Goal: Information Seeking & Learning: Check status

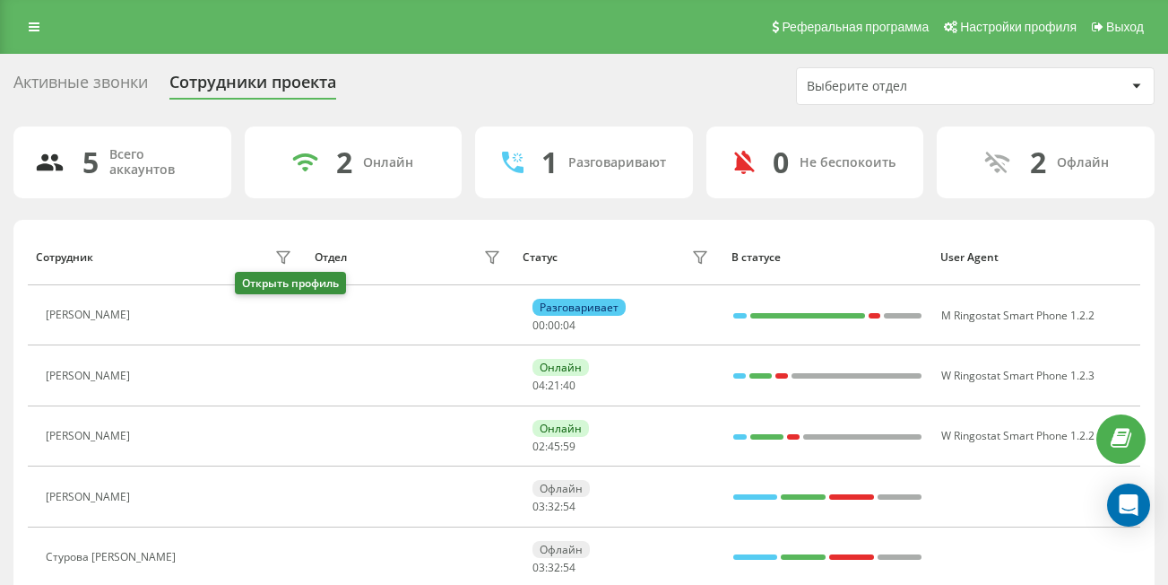
click at [157, 315] on icon at bounding box center [150, 315] width 14 height 14
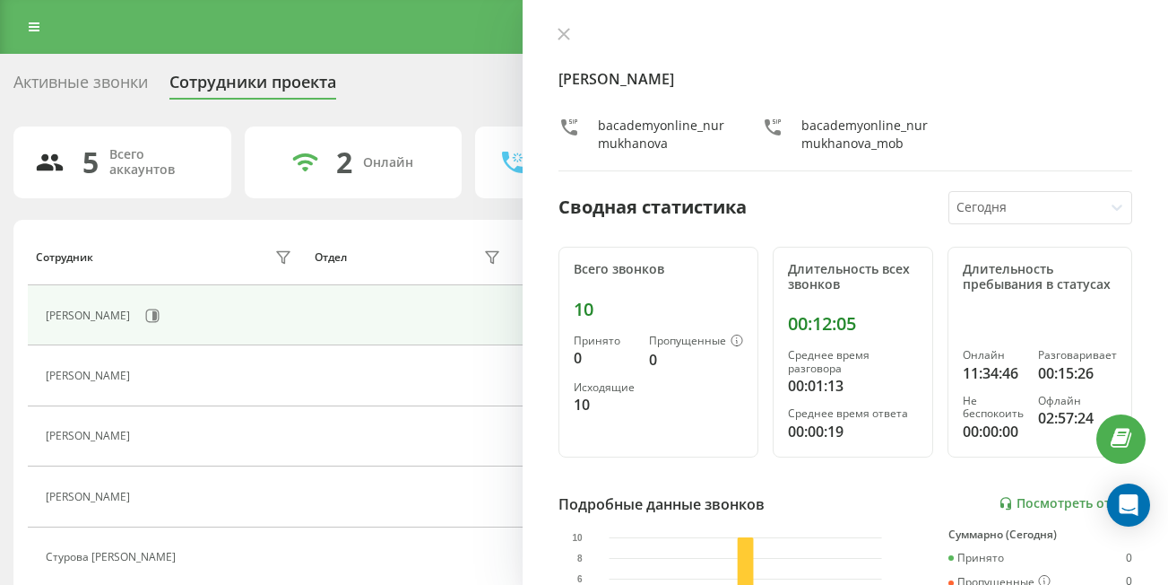
click at [549, 43] on div "[PERSON_NAME] bacademyonline_nurmukhanova_mob Сводная статистика [DATE] Всего з…" at bounding box center [846, 292] width 646 height 585
click at [566, 35] on icon at bounding box center [564, 34] width 11 height 11
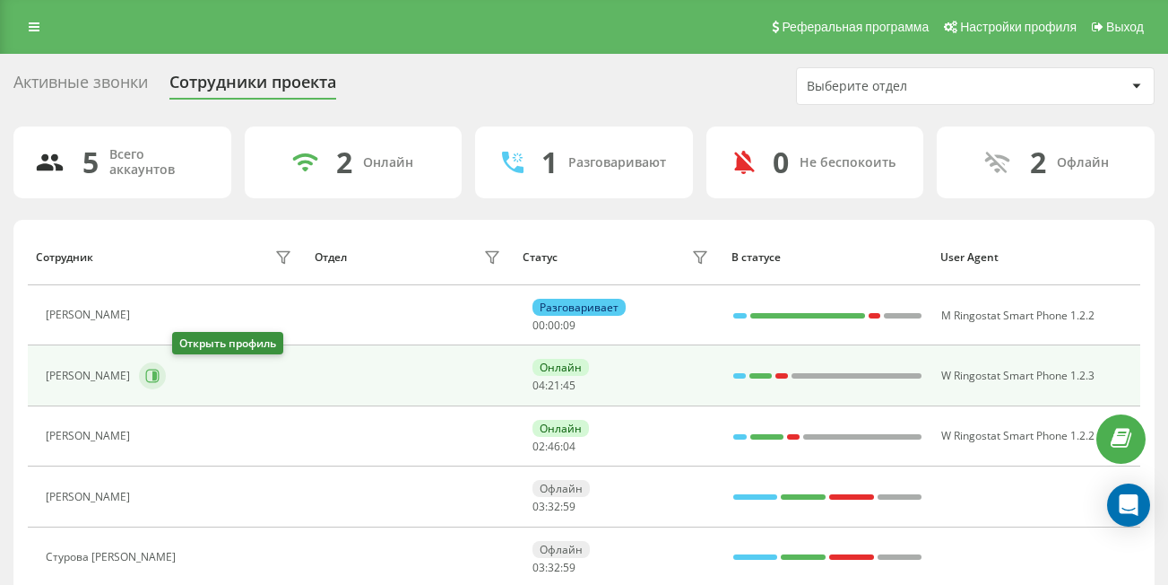
click at [157, 378] on icon at bounding box center [154, 375] width 4 height 9
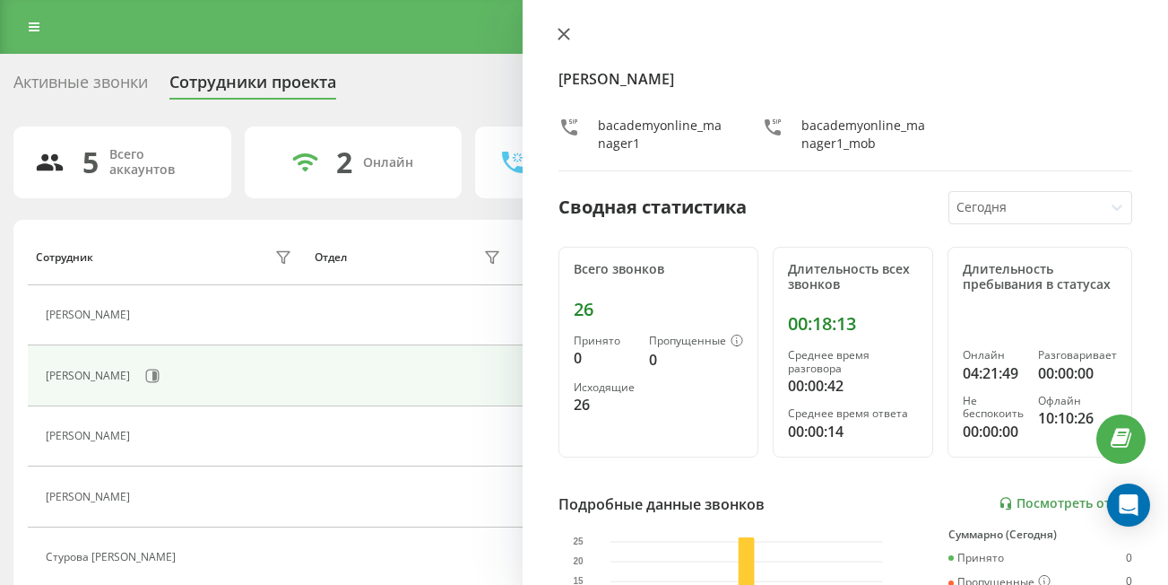
click at [560, 32] on icon at bounding box center [564, 34] width 13 height 13
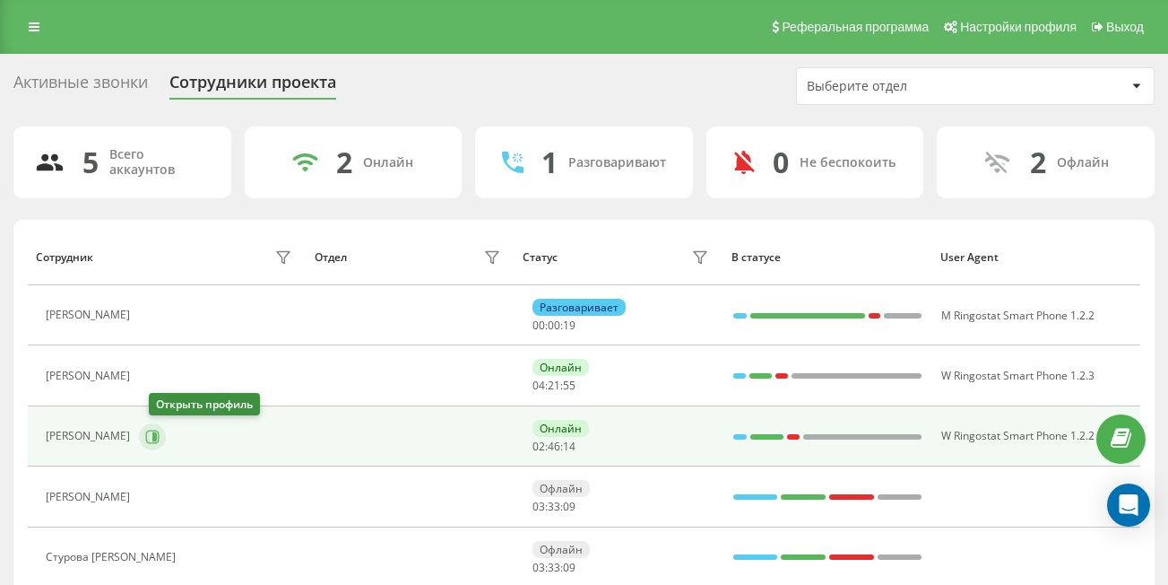
click at [160, 432] on icon at bounding box center [152, 437] width 14 height 14
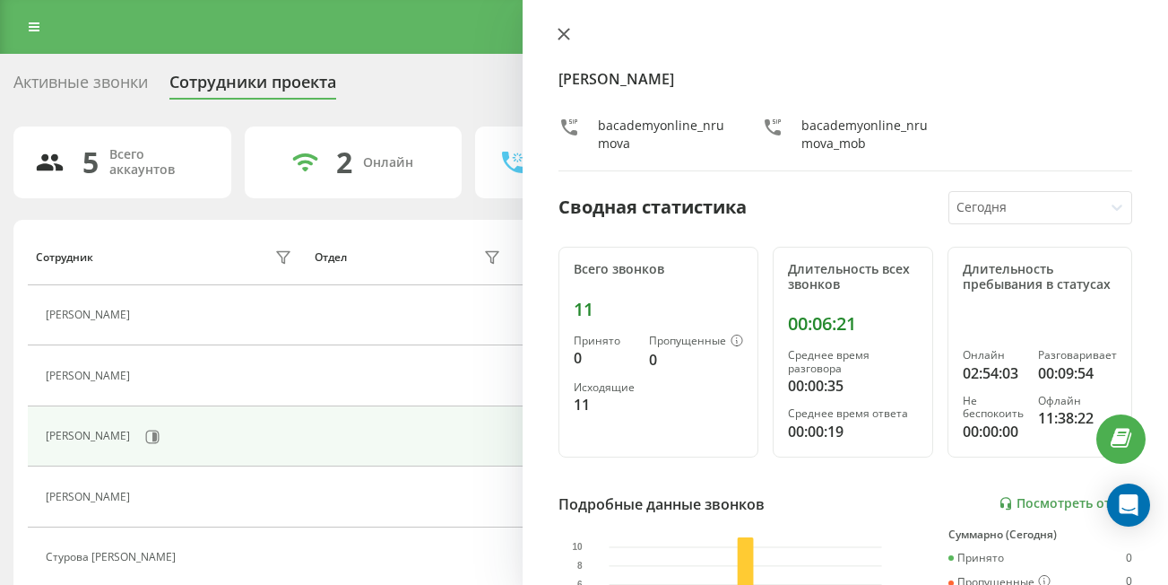
click at [566, 42] on button at bounding box center [563, 35] width 23 height 17
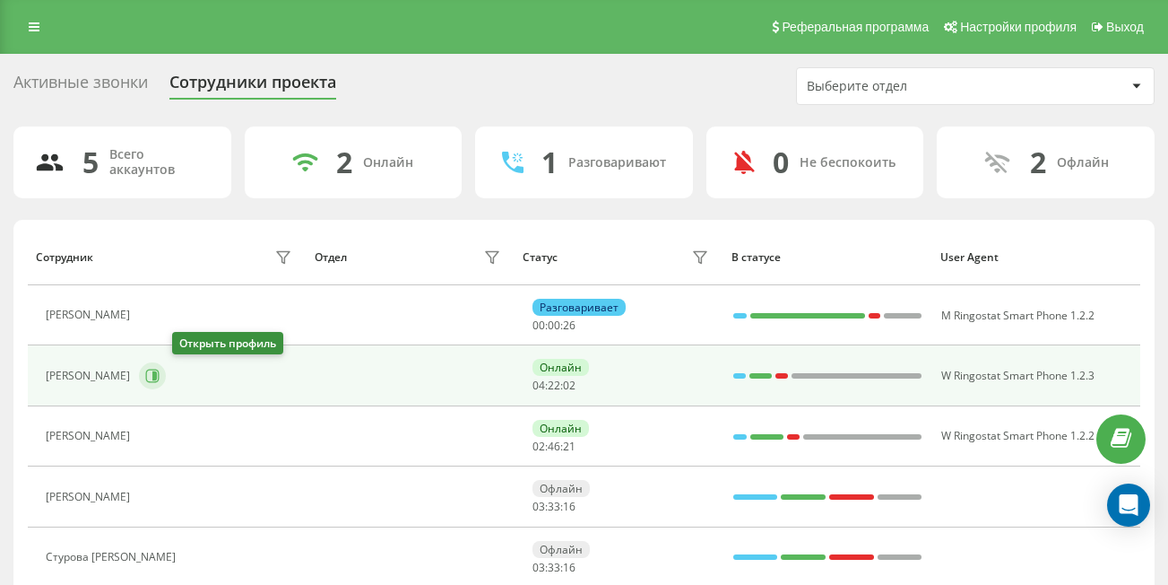
click at [160, 376] on icon at bounding box center [152, 376] width 14 height 14
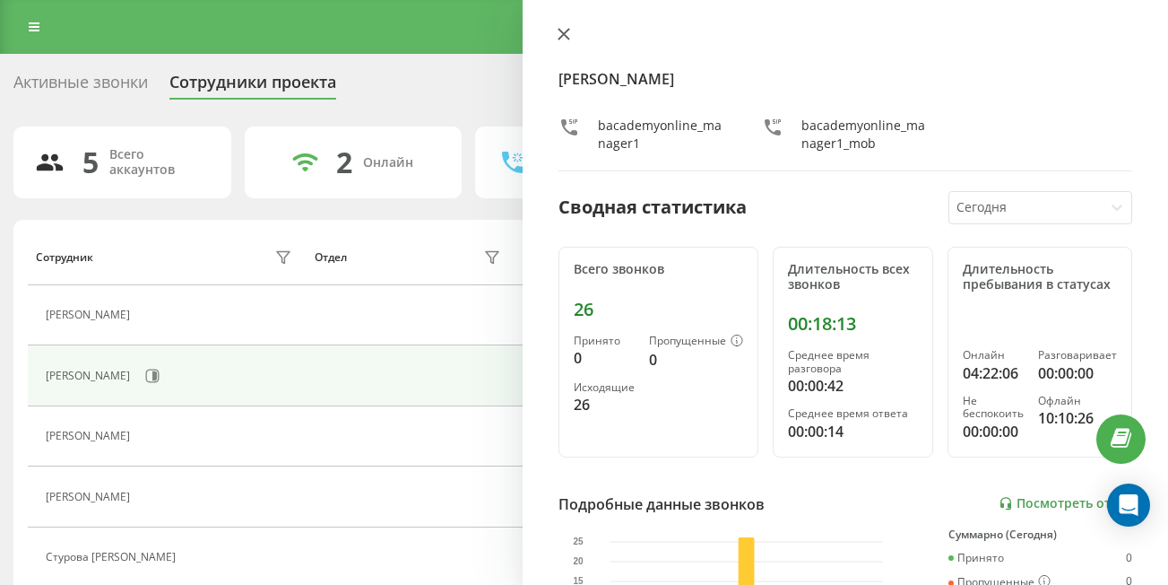
click at [562, 36] on icon at bounding box center [564, 34] width 11 height 11
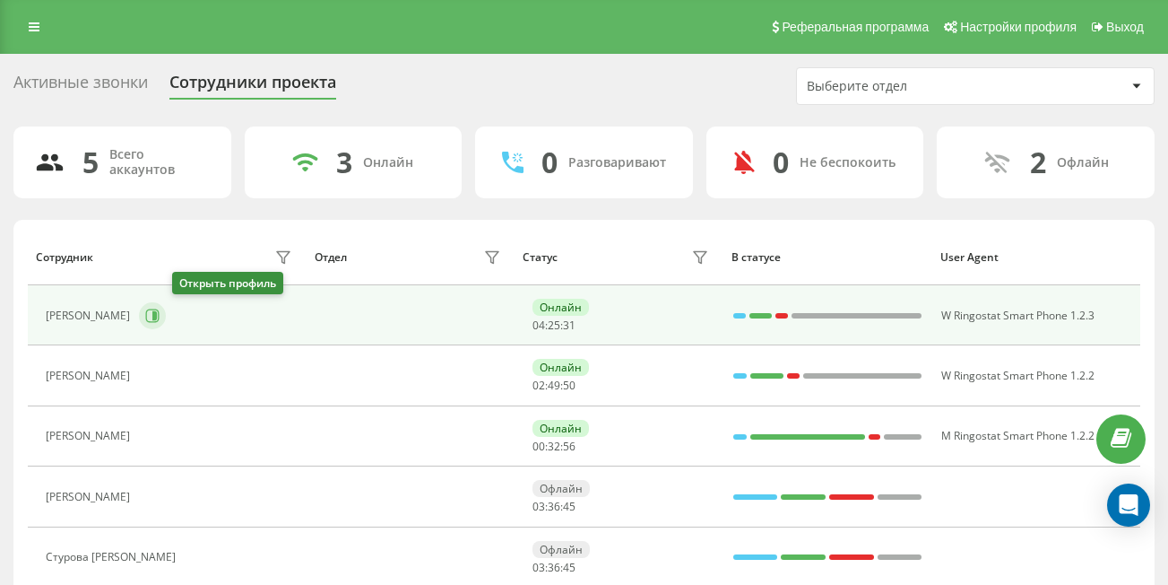
click at [160, 318] on icon at bounding box center [152, 315] width 14 height 14
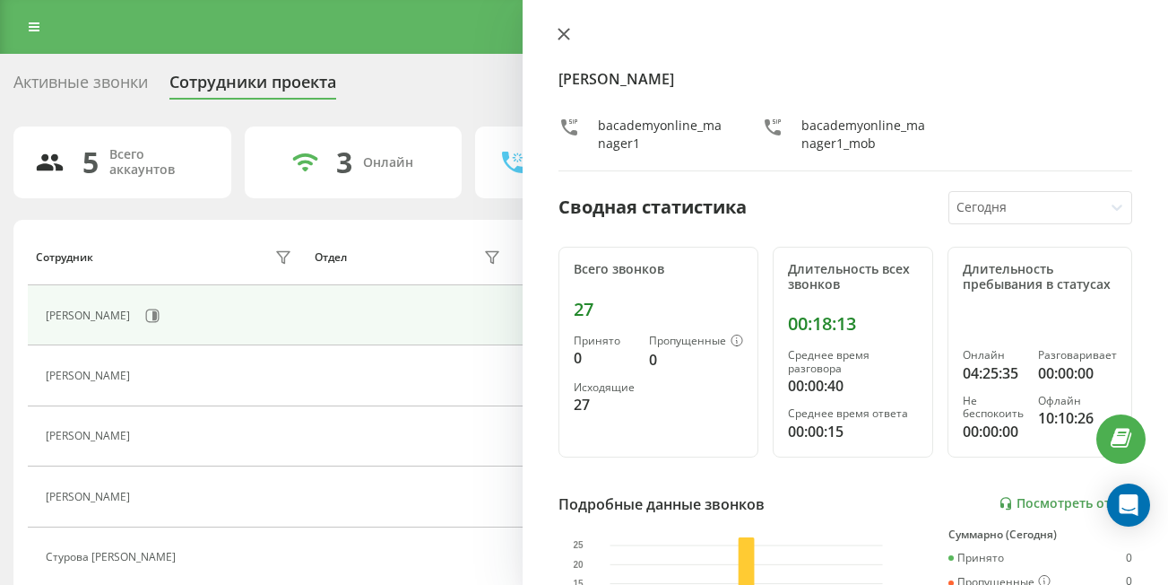
click at [568, 36] on icon at bounding box center [564, 34] width 13 height 13
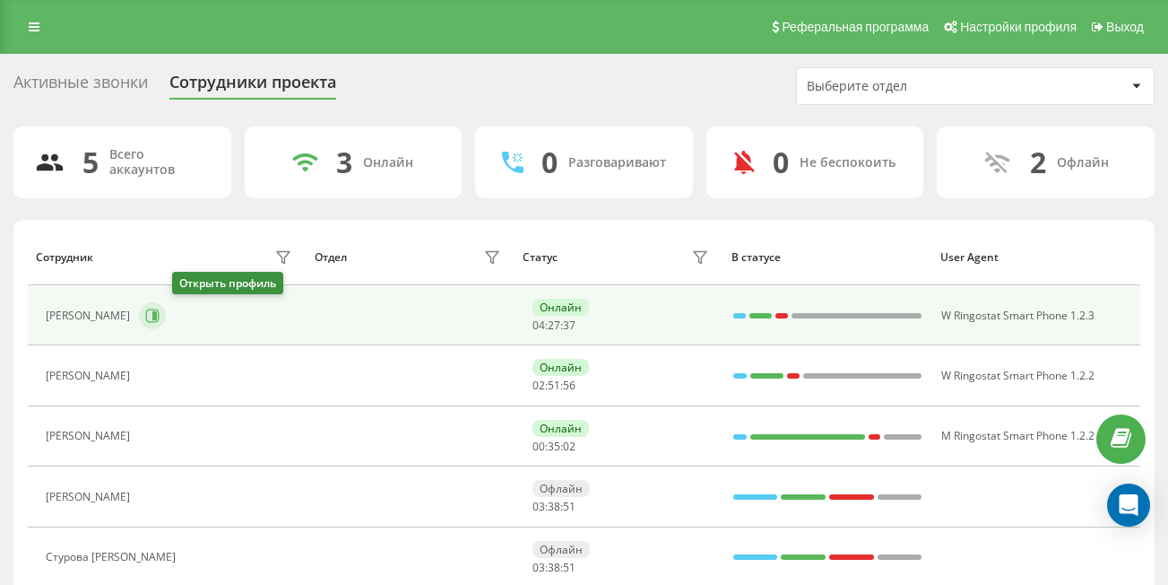
click at [160, 318] on icon at bounding box center [152, 314] width 13 height 13
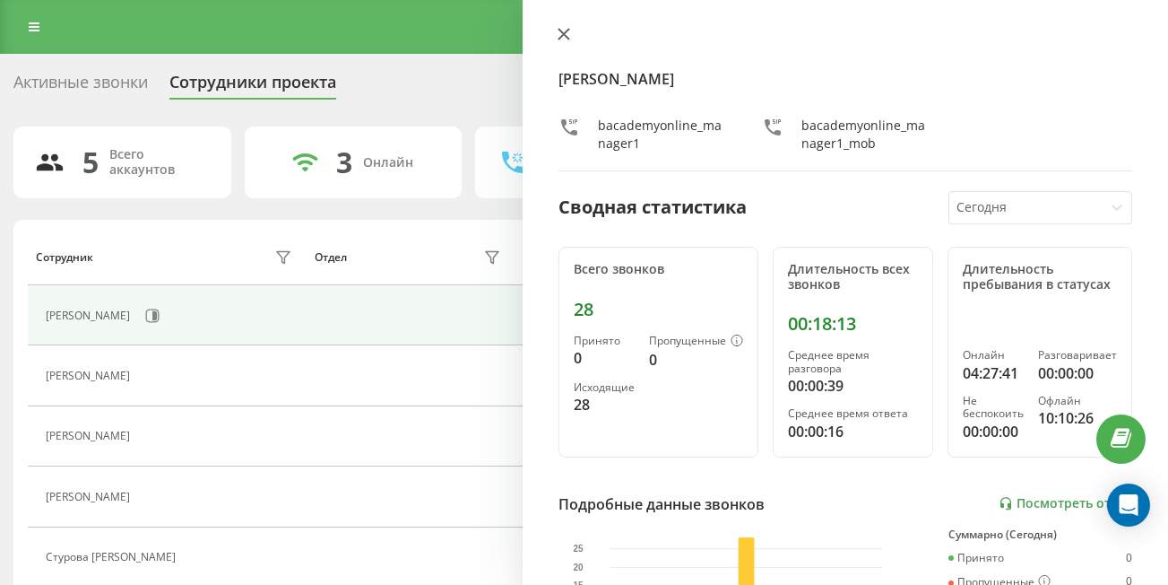
click at [560, 41] on button at bounding box center [563, 35] width 23 height 17
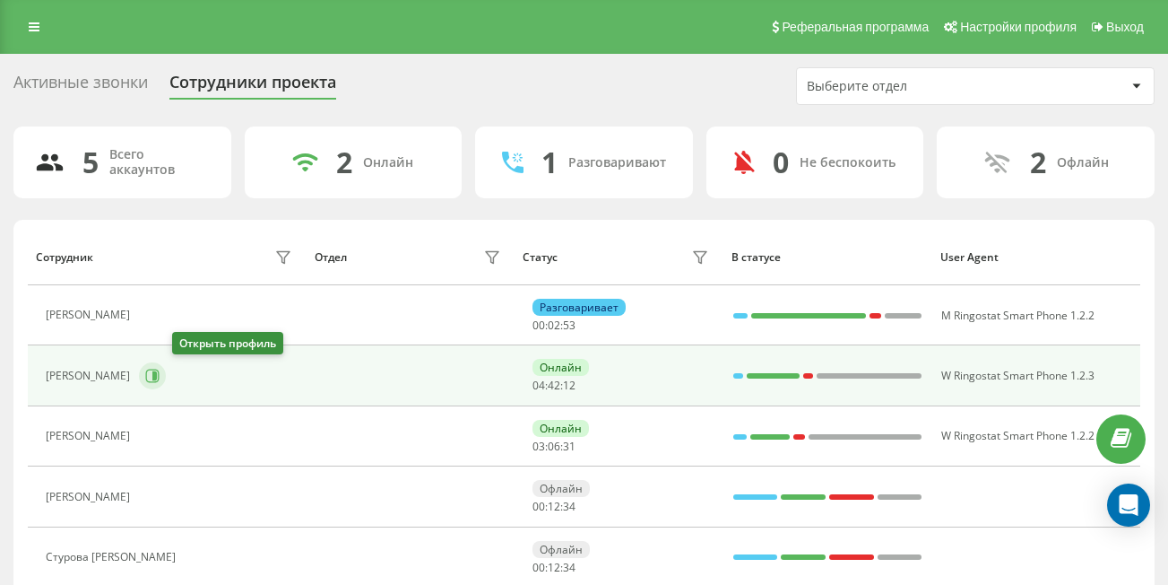
click at [160, 371] on icon at bounding box center [152, 376] width 14 height 14
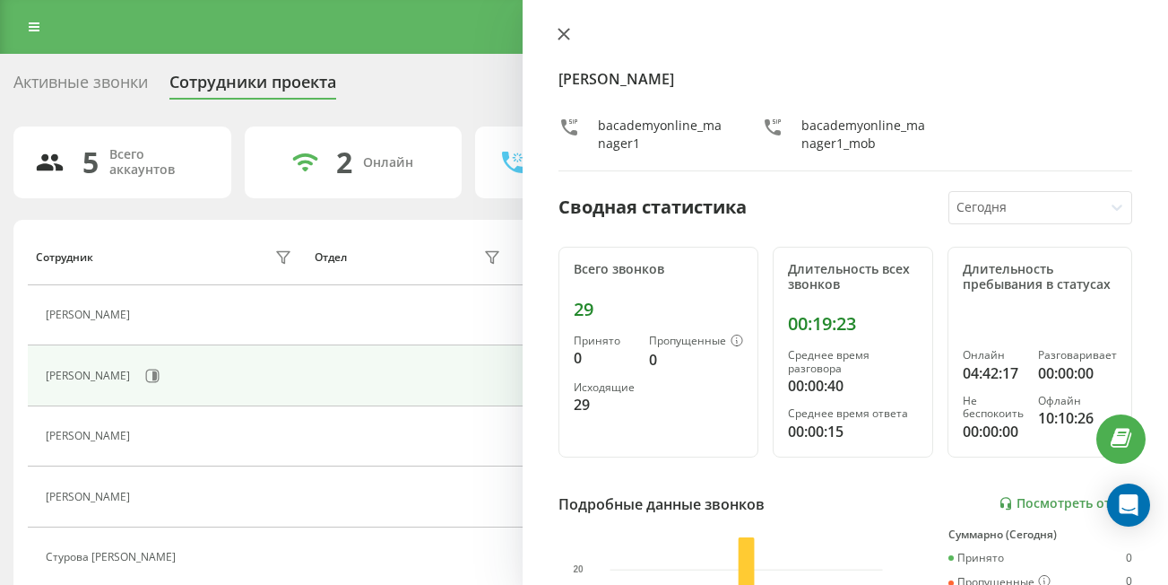
click at [567, 37] on icon at bounding box center [564, 34] width 11 height 11
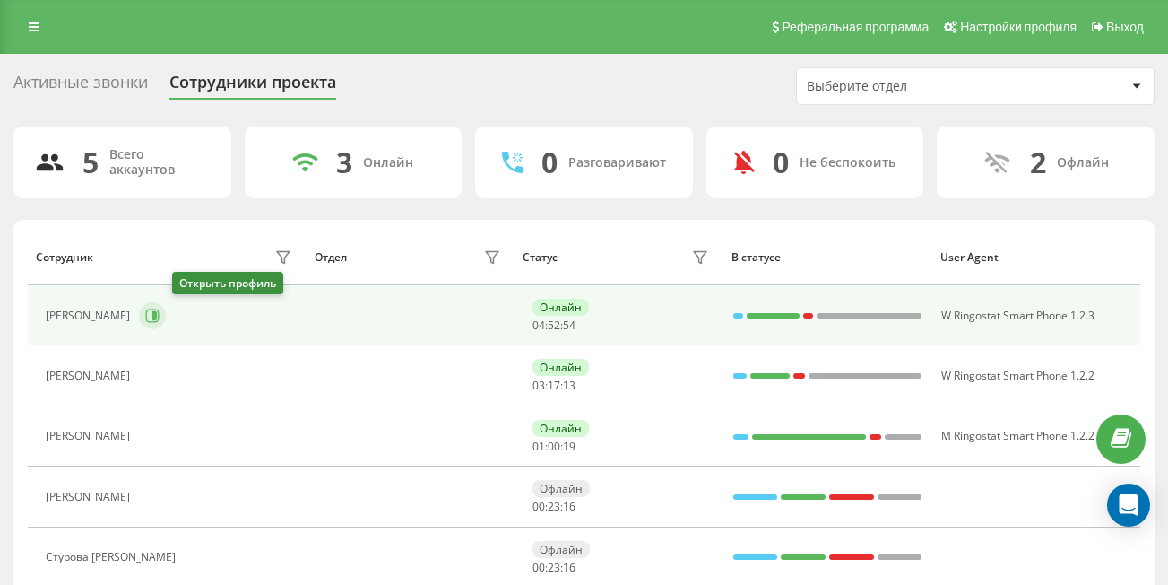
click at [166, 323] on button at bounding box center [152, 315] width 27 height 27
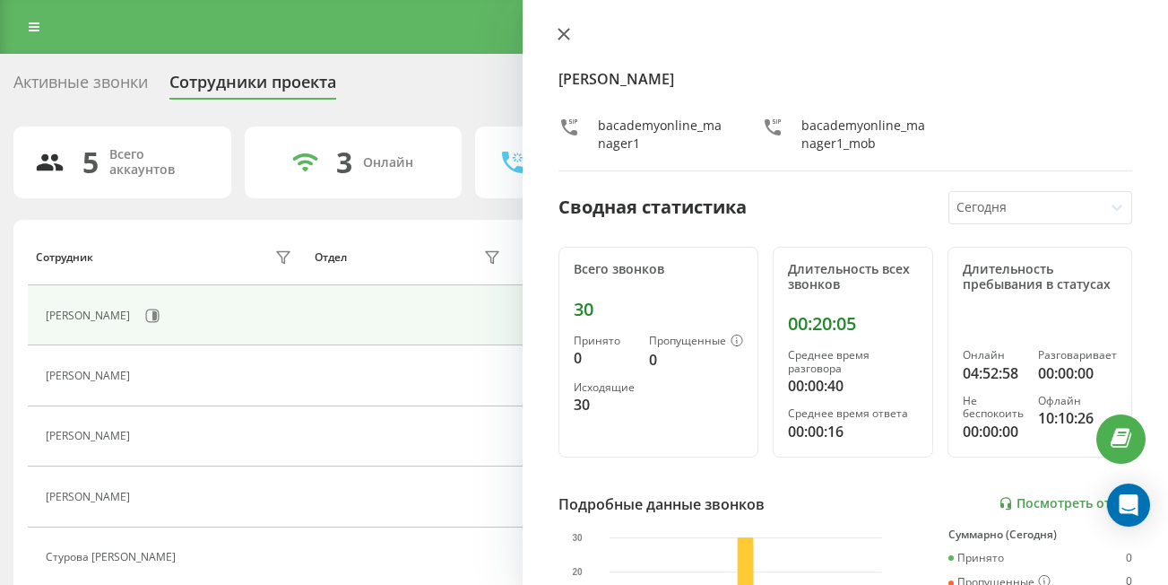
click at [564, 35] on icon at bounding box center [564, 34] width 11 height 11
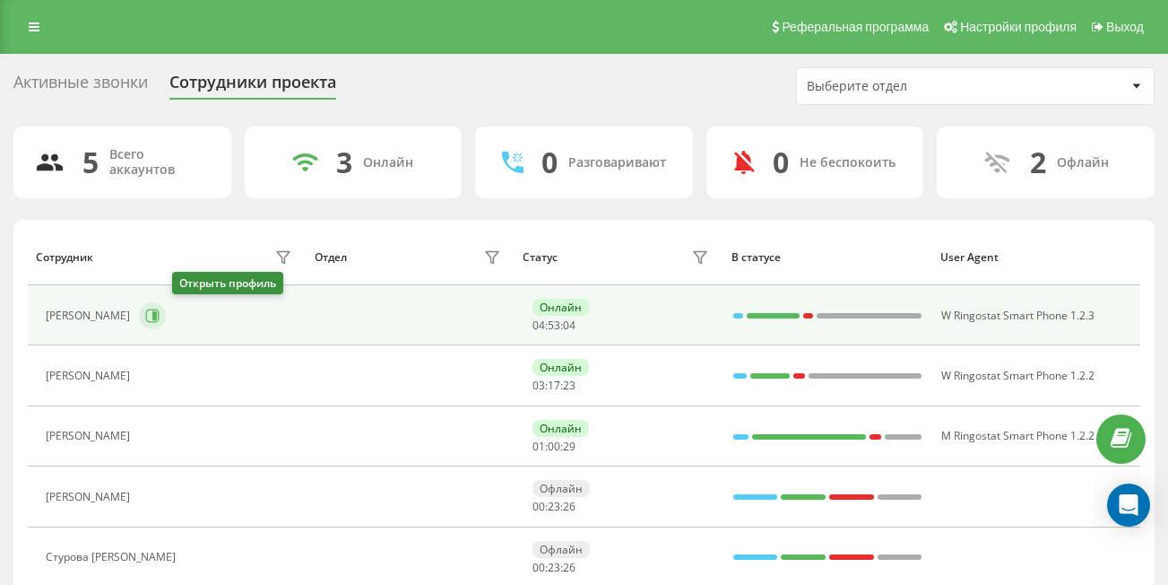
click at [157, 315] on icon at bounding box center [154, 315] width 4 height 9
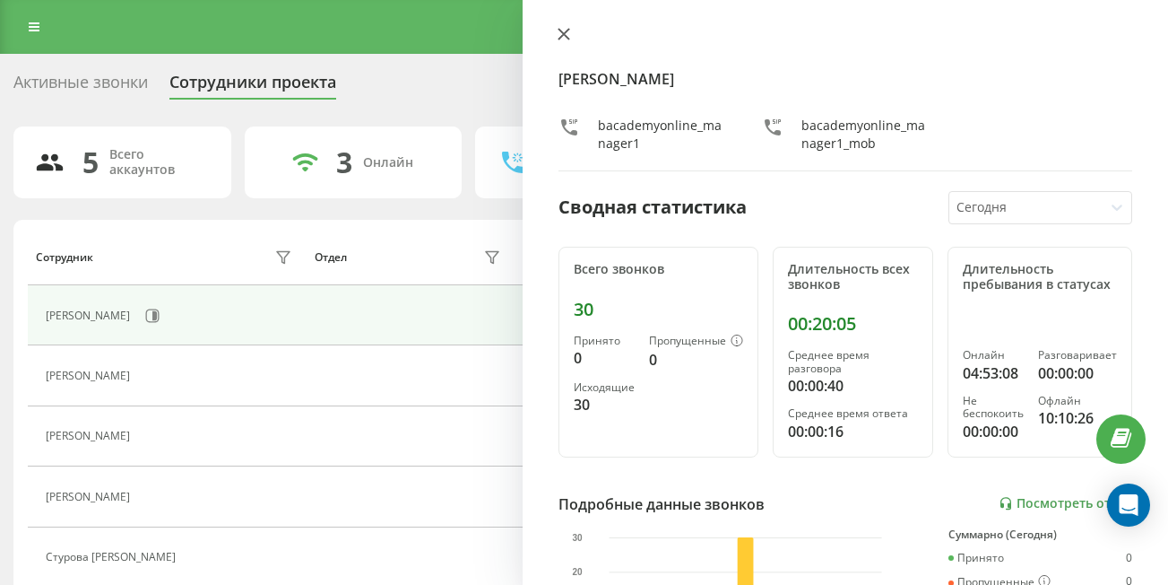
click at [560, 31] on icon at bounding box center [564, 34] width 11 height 11
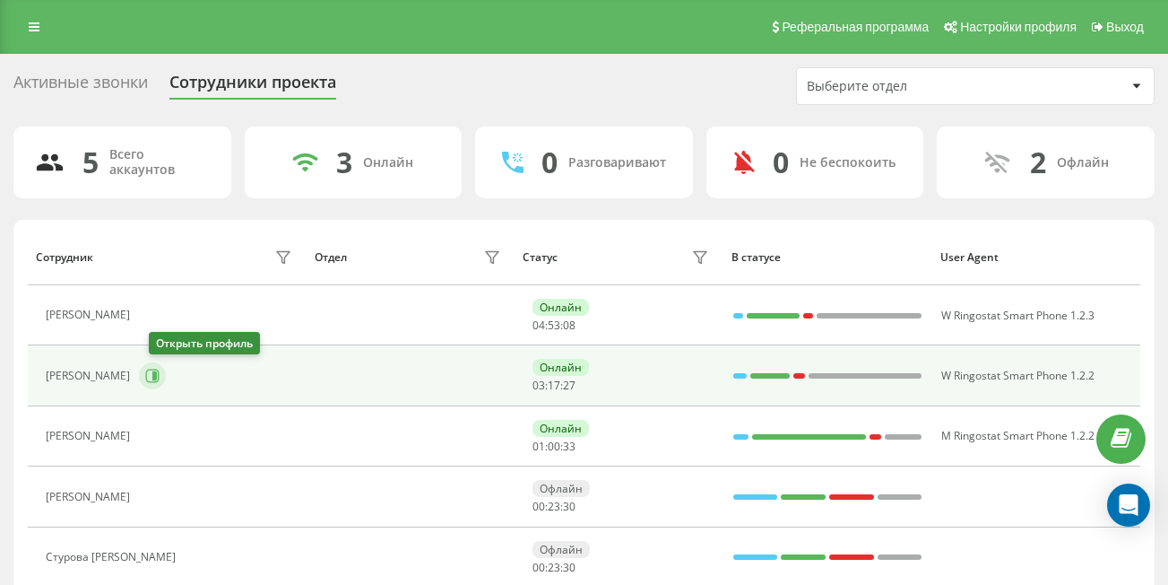
click at [157, 374] on icon at bounding box center [152, 375] width 13 height 13
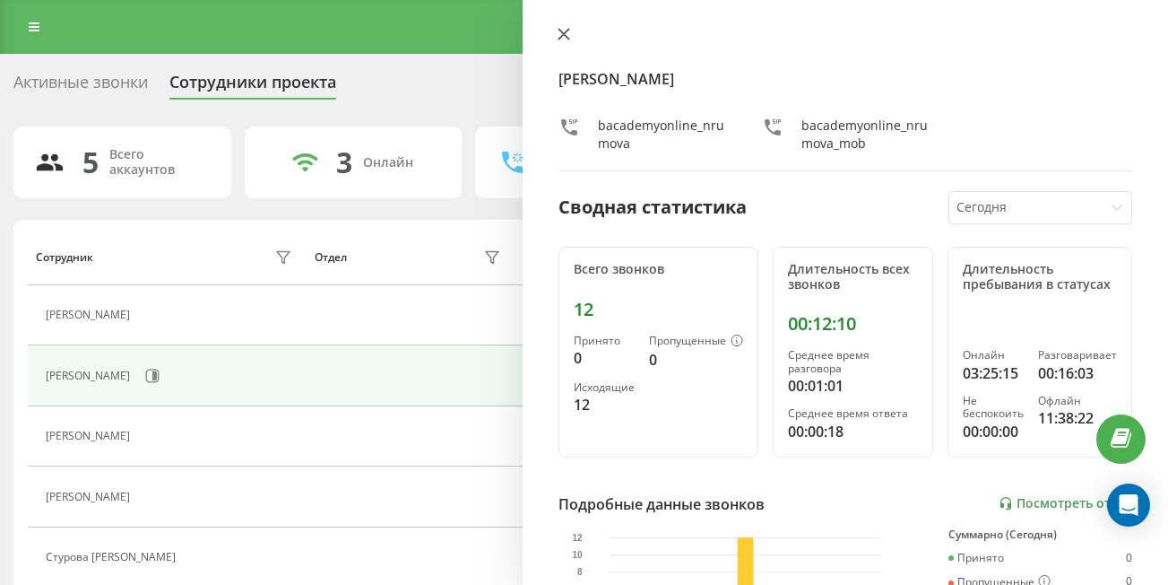
click at [561, 30] on icon at bounding box center [564, 34] width 11 height 11
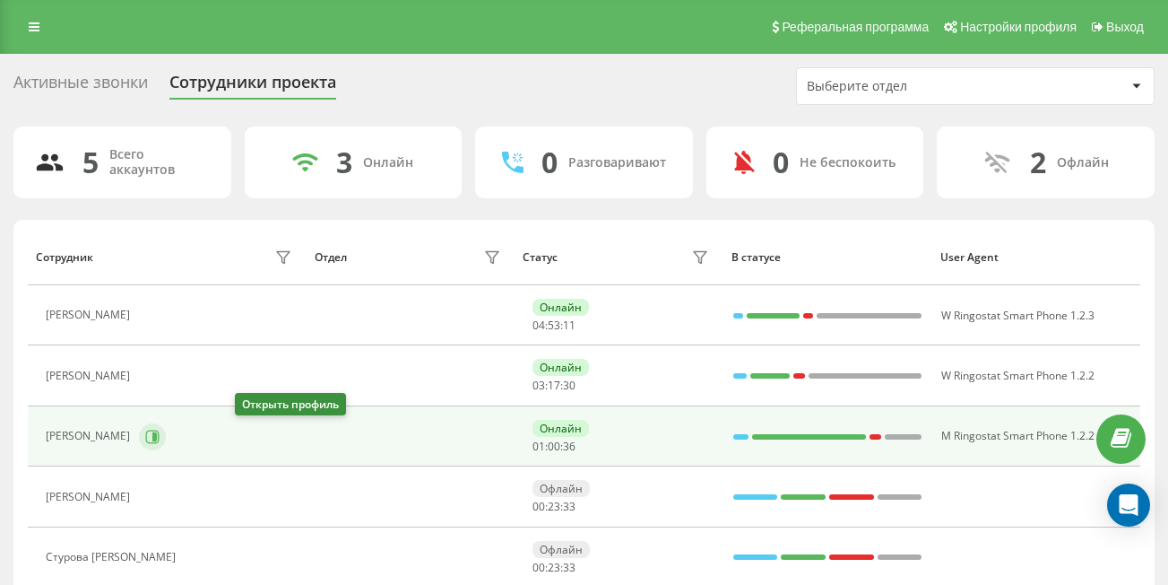
click at [157, 439] on icon at bounding box center [154, 435] width 4 height 9
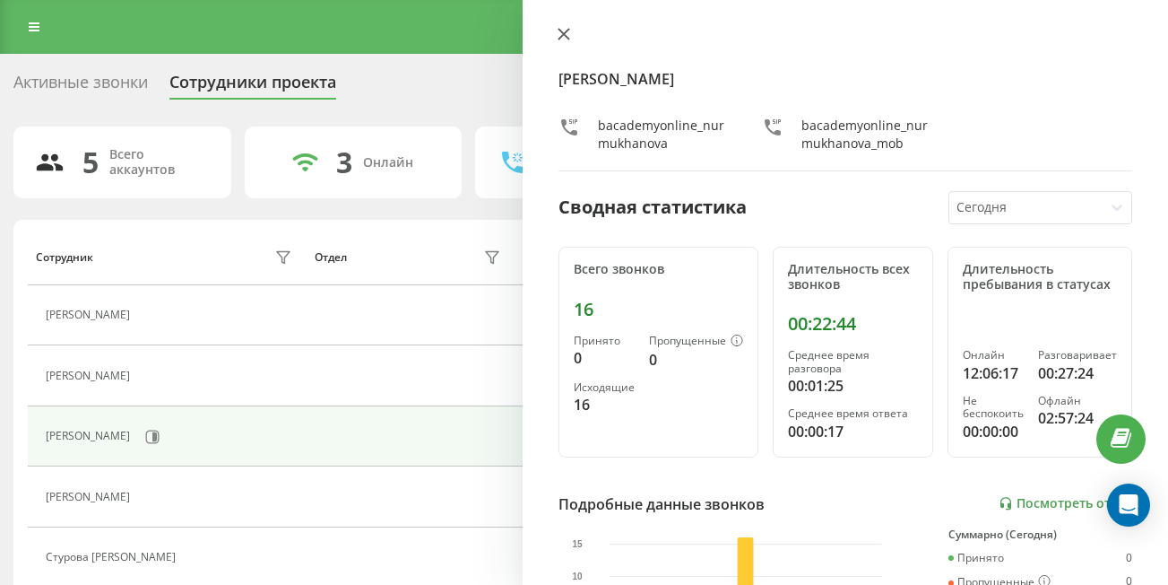
click at [559, 35] on icon at bounding box center [564, 34] width 13 height 13
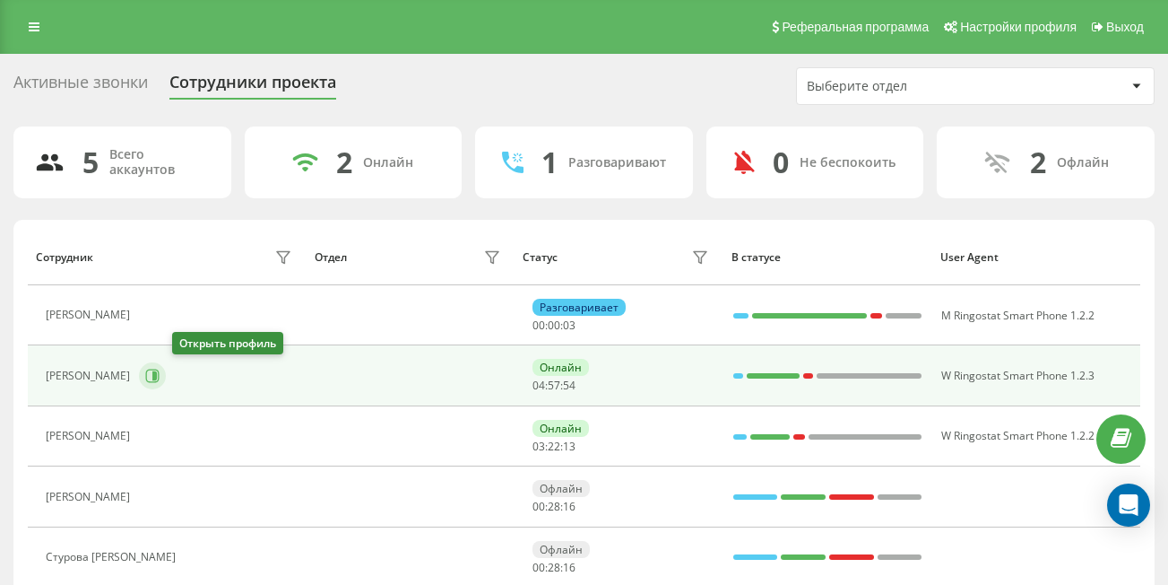
click at [160, 373] on icon at bounding box center [152, 376] width 14 height 14
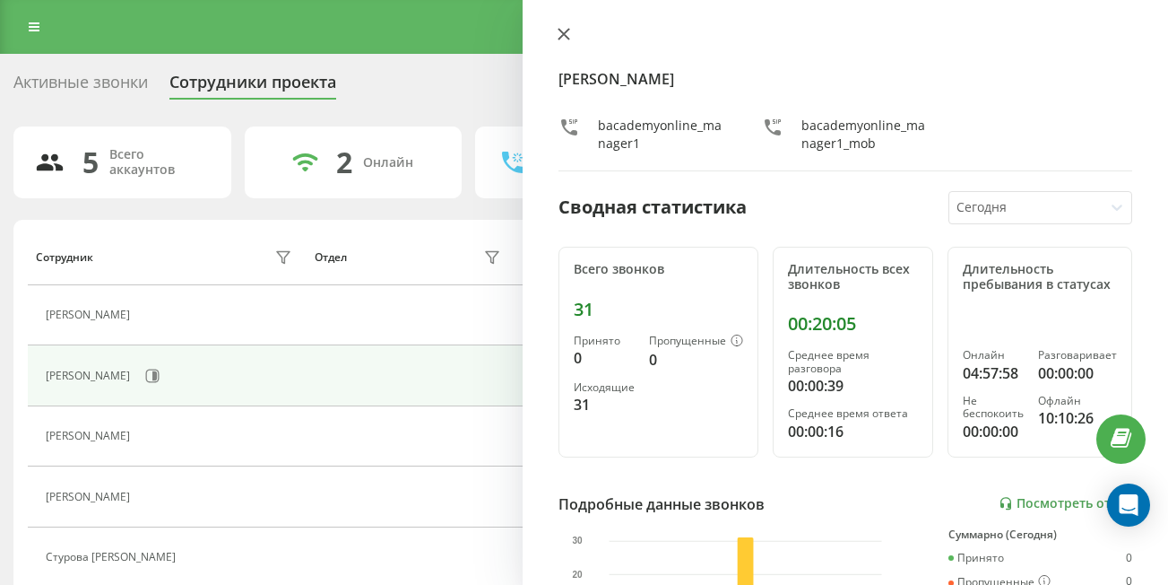
click at [572, 33] on button at bounding box center [563, 35] width 23 height 17
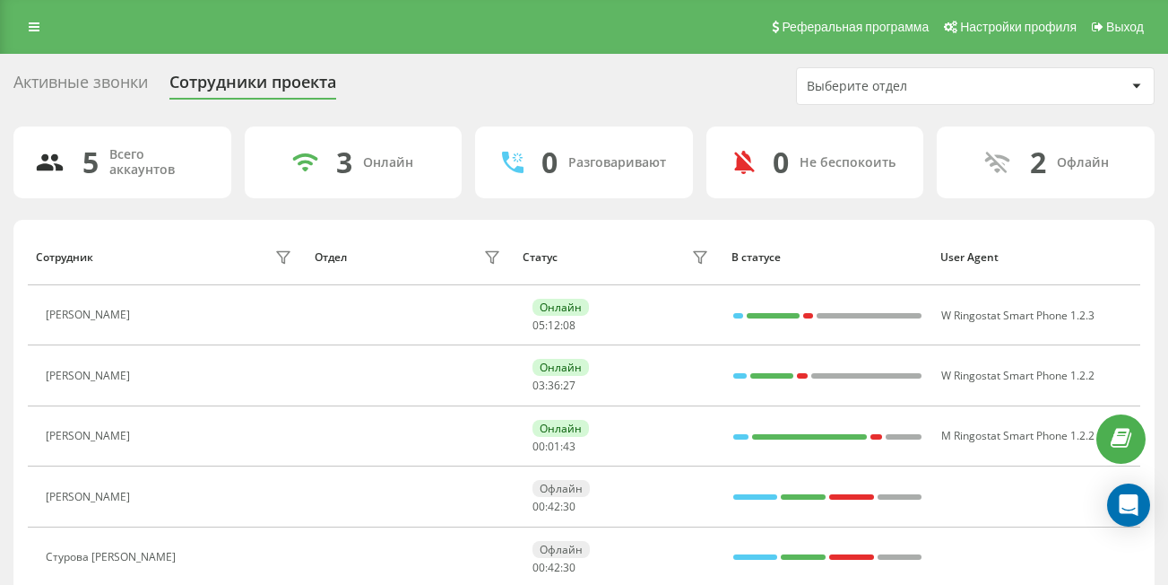
click at [607, 91] on div "Активные звонки Сотрудники проекта Выберите отдел" at bounding box center [584, 86] width 1142 height 38
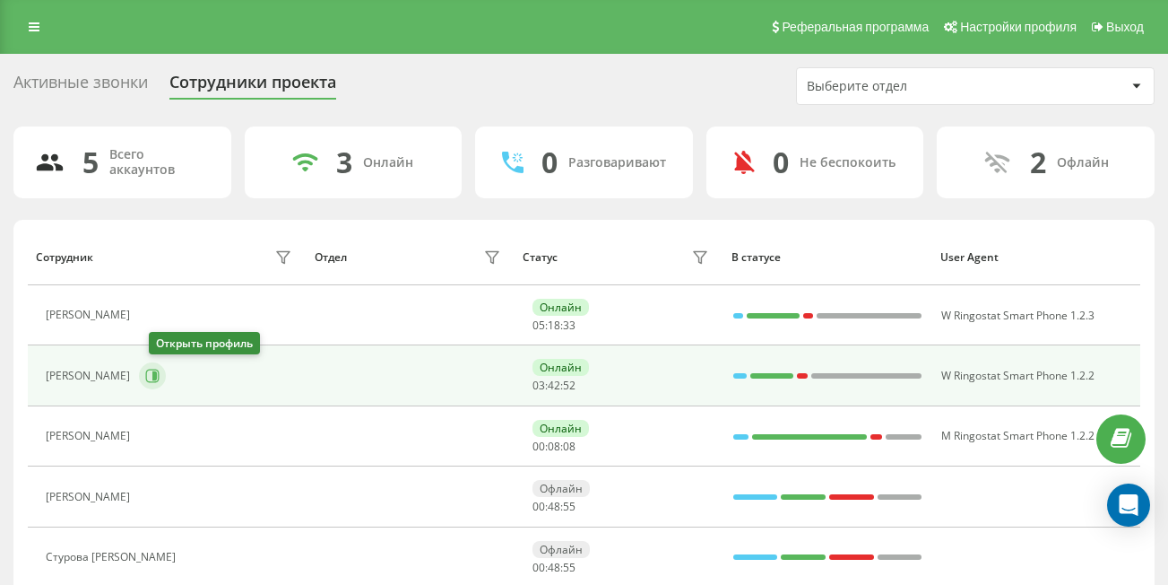
click at [160, 378] on icon at bounding box center [152, 376] width 14 height 14
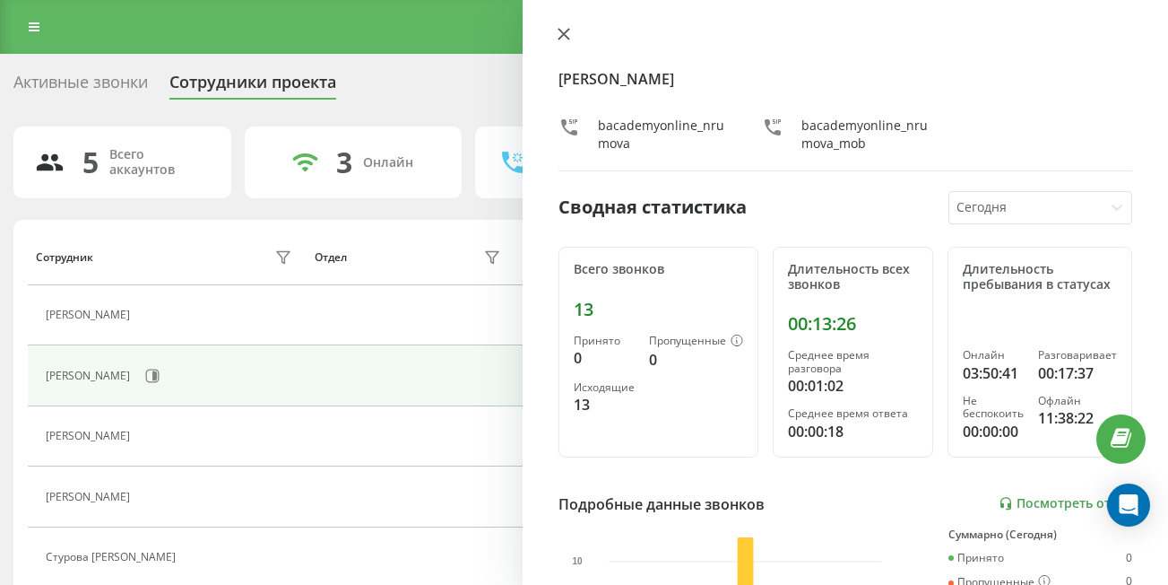
click at [566, 37] on icon at bounding box center [564, 34] width 11 height 11
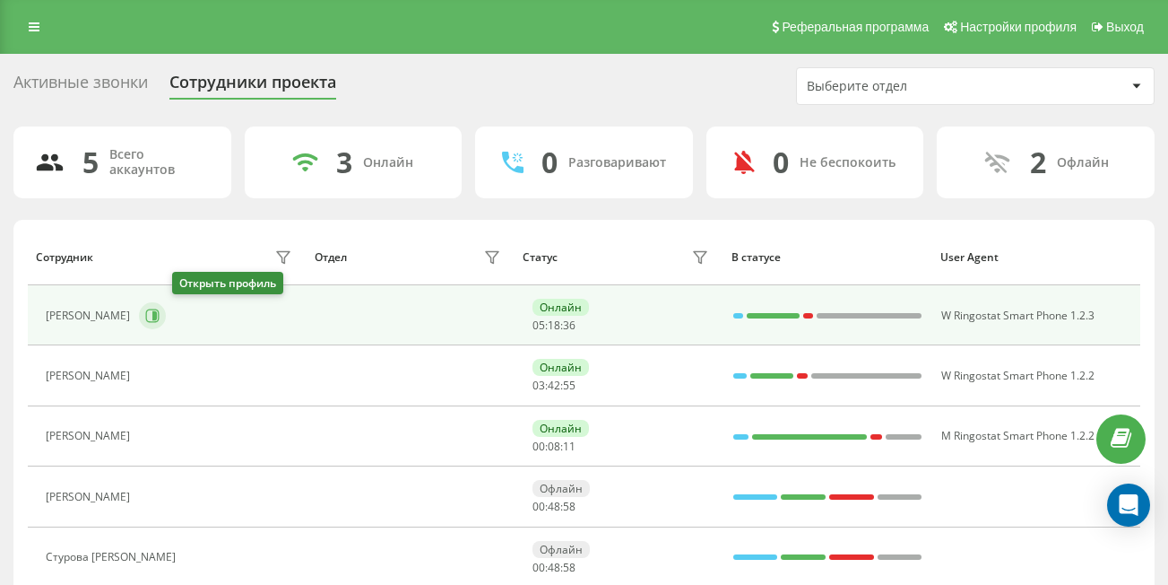
click at [160, 320] on icon at bounding box center [152, 315] width 14 height 14
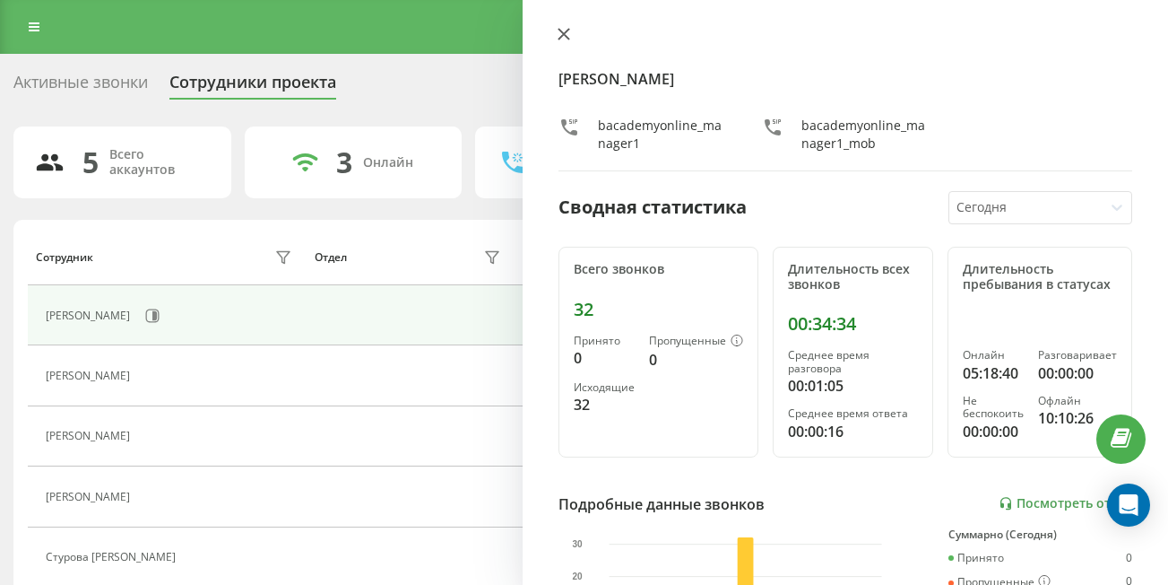
click at [560, 31] on icon at bounding box center [564, 34] width 11 height 11
